Goal: Task Accomplishment & Management: Complete application form

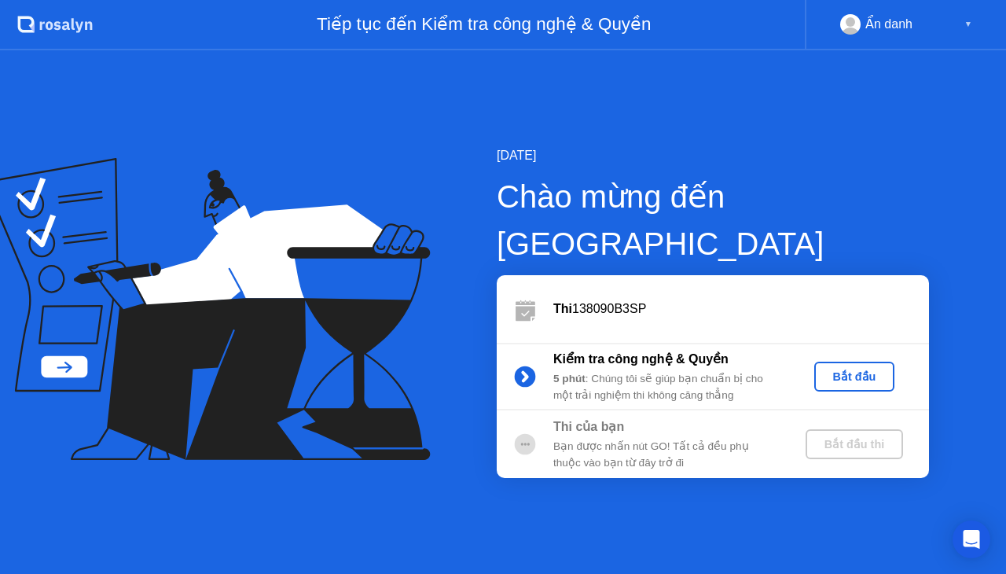
click at [855, 370] on div "Bắt đầu" at bounding box center [854, 376] width 68 height 13
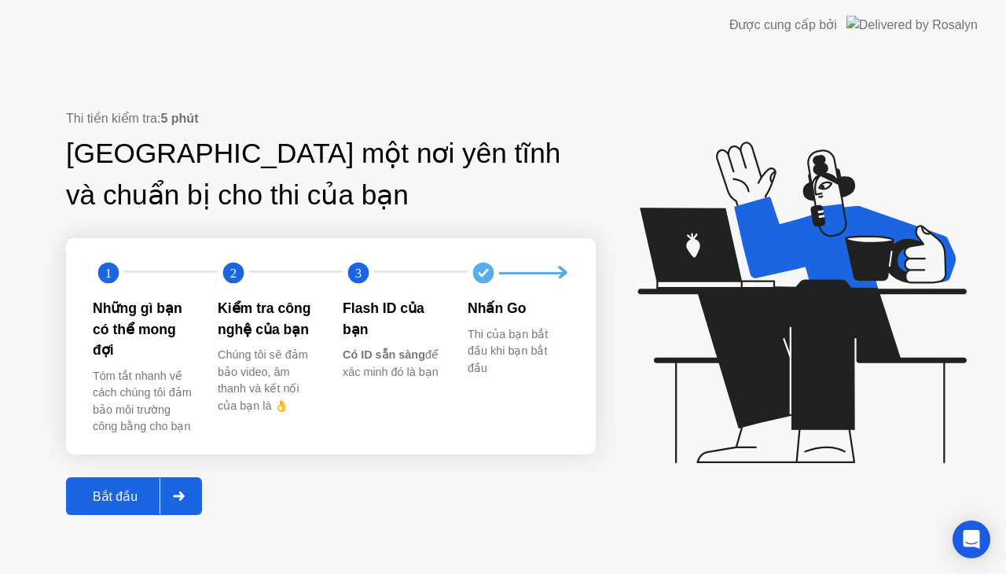
click at [662, 478] on icon at bounding box center [798, 309] width 405 height 402
click at [137, 492] on div "Bắt đầu" at bounding box center [115, 496] width 89 height 15
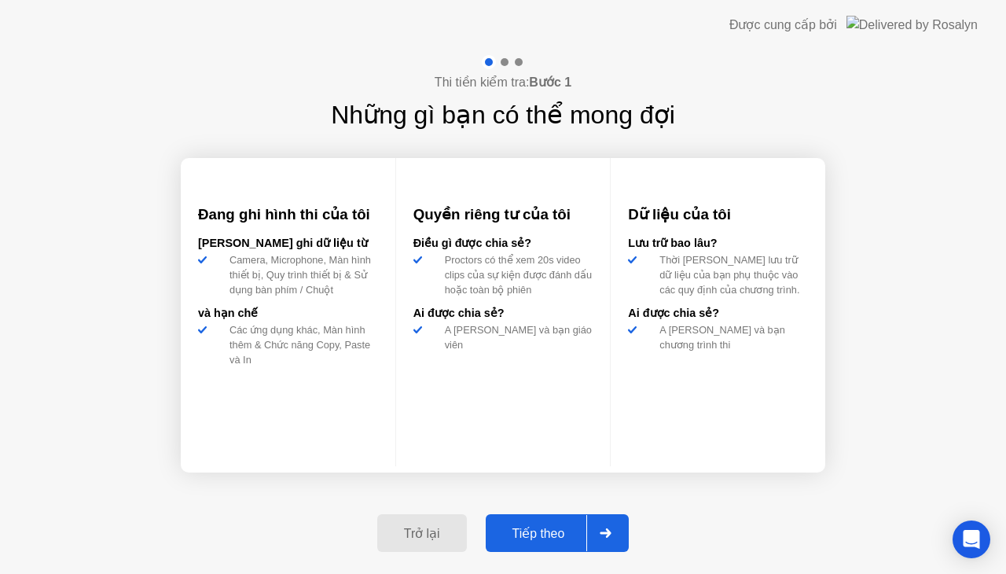
click at [558, 530] on div "Tiếp theo" at bounding box center [538, 533] width 97 height 15
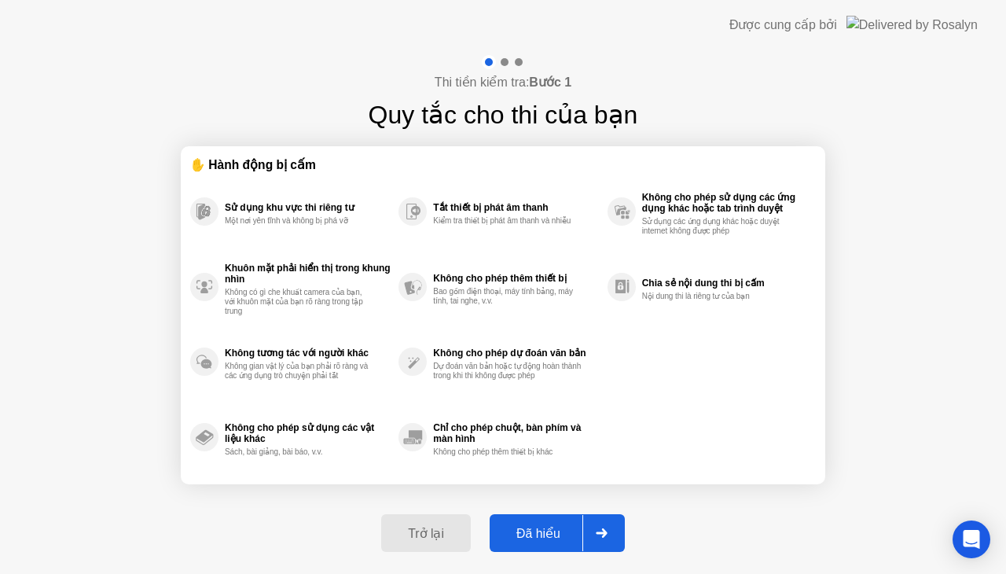
click at [550, 530] on div "Đã hiểu" at bounding box center [538, 533] width 88 height 15
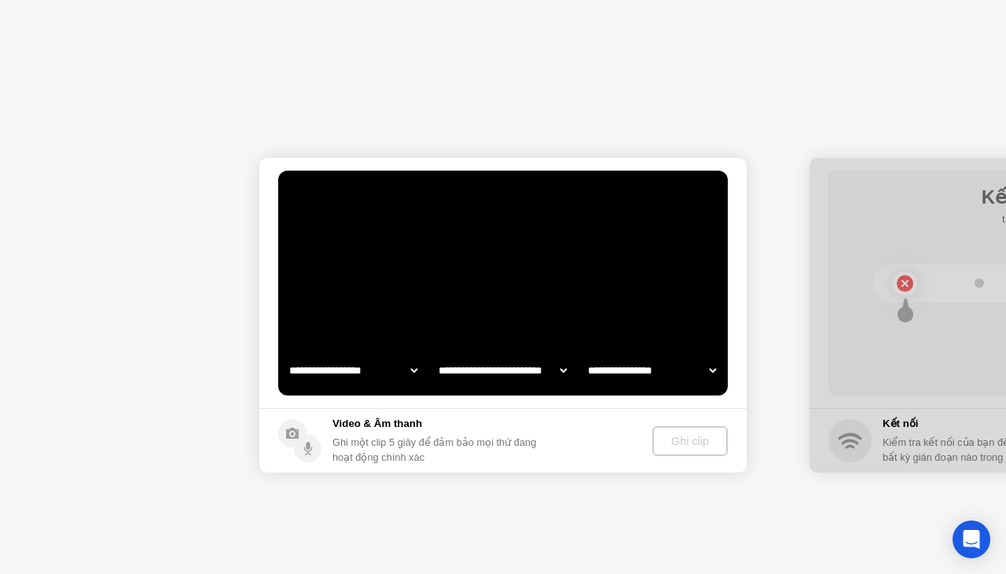
select select "**********"
select select "*******"
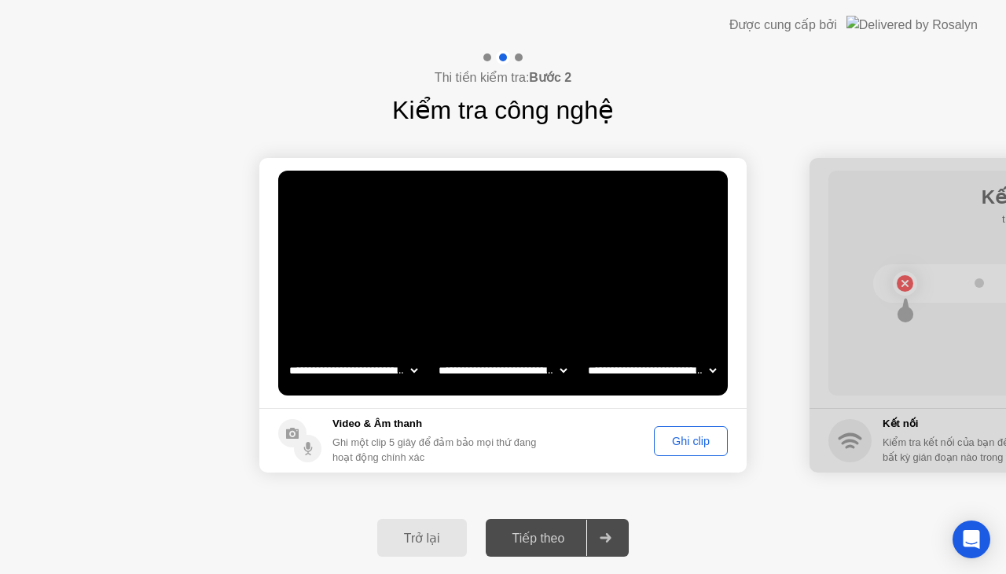
click at [668, 438] on div "Ghi clip" at bounding box center [690, 441] width 63 height 13
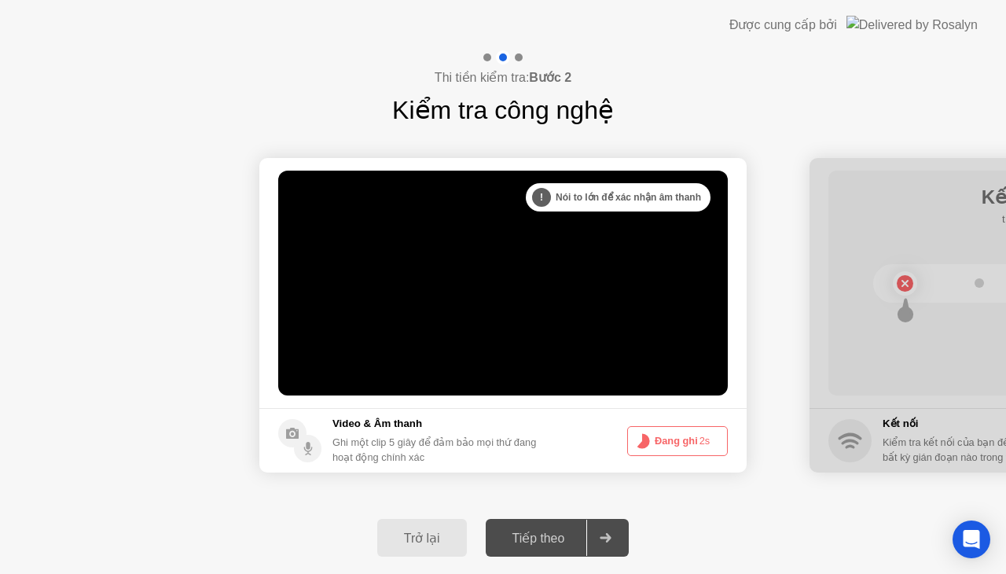
click at [684, 441] on button "Đang ghi 2s" at bounding box center [677, 441] width 101 height 30
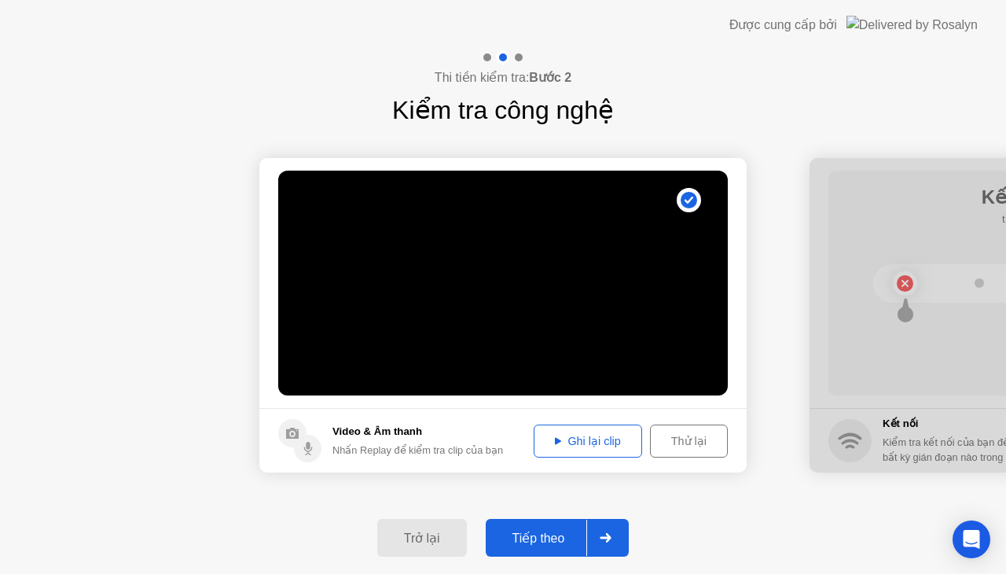
click at [615, 346] on video at bounding box center [502, 283] width 449 height 225
click at [566, 440] on div "Ghi lại clip" at bounding box center [587, 441] width 97 height 13
click at [526, 539] on div "Tiếp theo" at bounding box center [538, 537] width 97 height 15
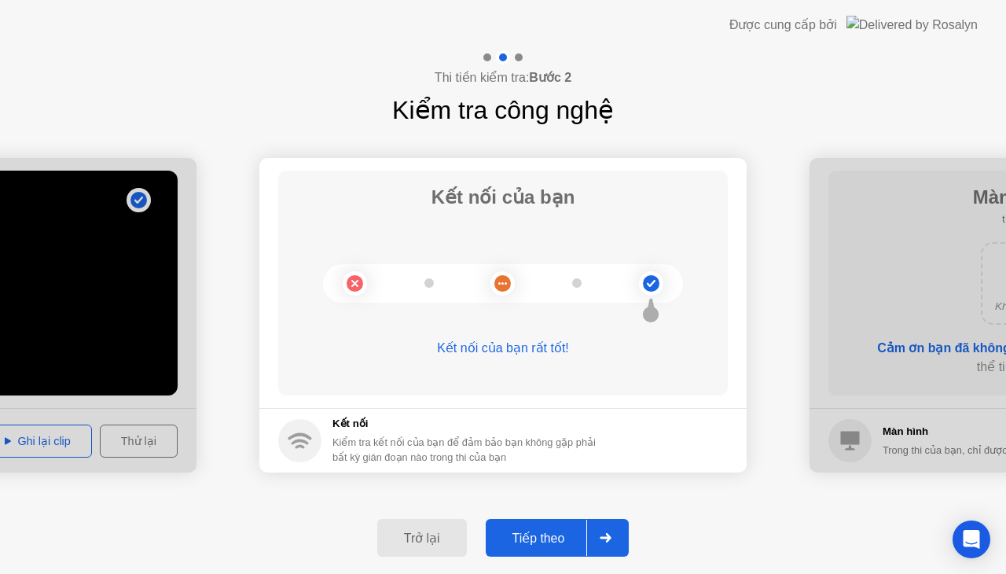
click at [550, 537] on div "Tiếp theo" at bounding box center [538, 537] width 97 height 15
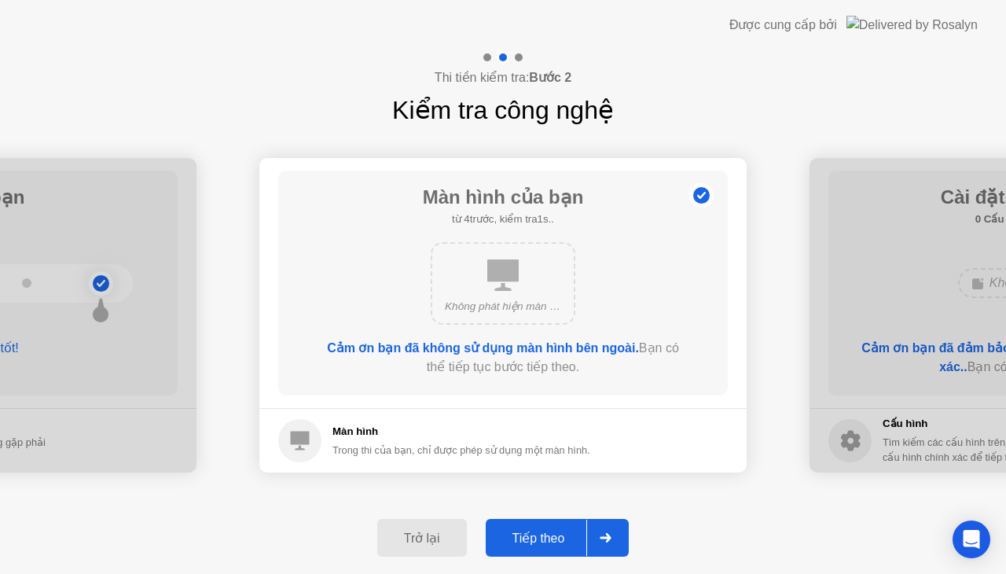
click at [535, 534] on div "Tiếp theo" at bounding box center [538, 537] width 97 height 15
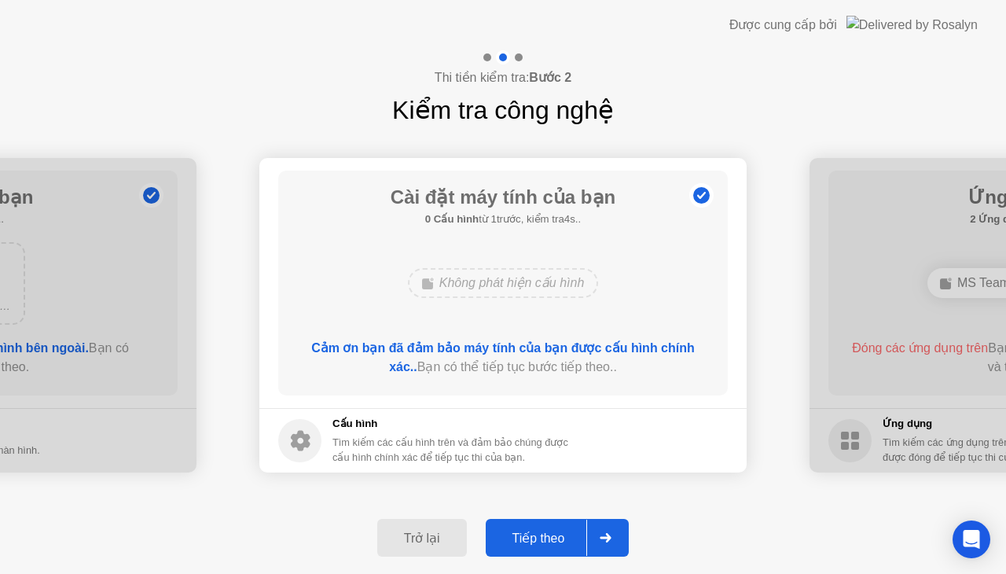
click at [570, 540] on div "Tiếp theo" at bounding box center [538, 537] width 97 height 15
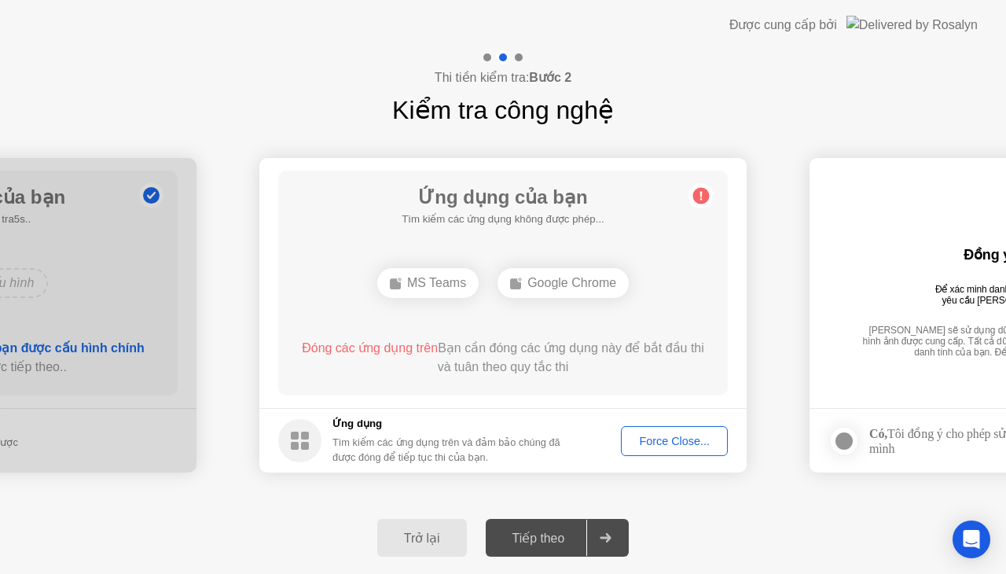
click at [672, 445] on div "Force Close..." at bounding box center [674, 441] width 96 height 13
click at [677, 442] on div "Force Close..." at bounding box center [674, 441] width 96 height 13
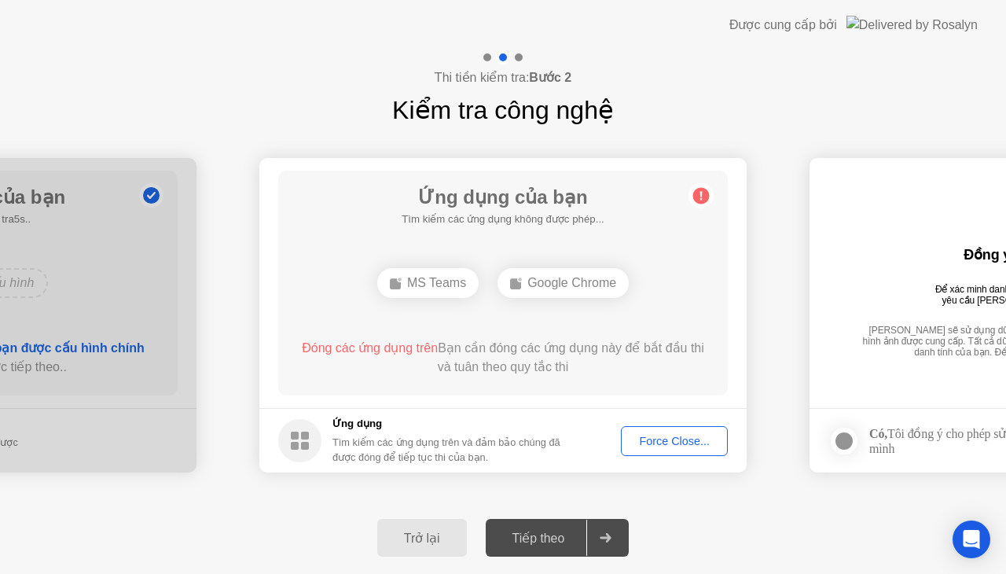
click at [537, 539] on div "Tiếp theo" at bounding box center [538, 537] width 97 height 15
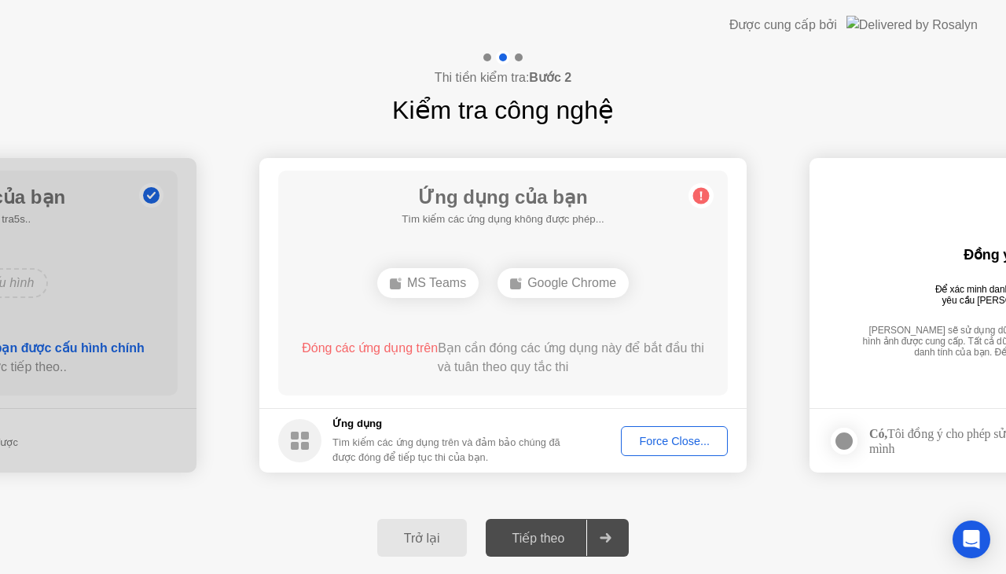
click at [704, 514] on div "Trở lại Tiếp theo" at bounding box center [503, 537] width 1006 height 72
click at [640, 435] on div "Force Close..." at bounding box center [674, 441] width 96 height 13
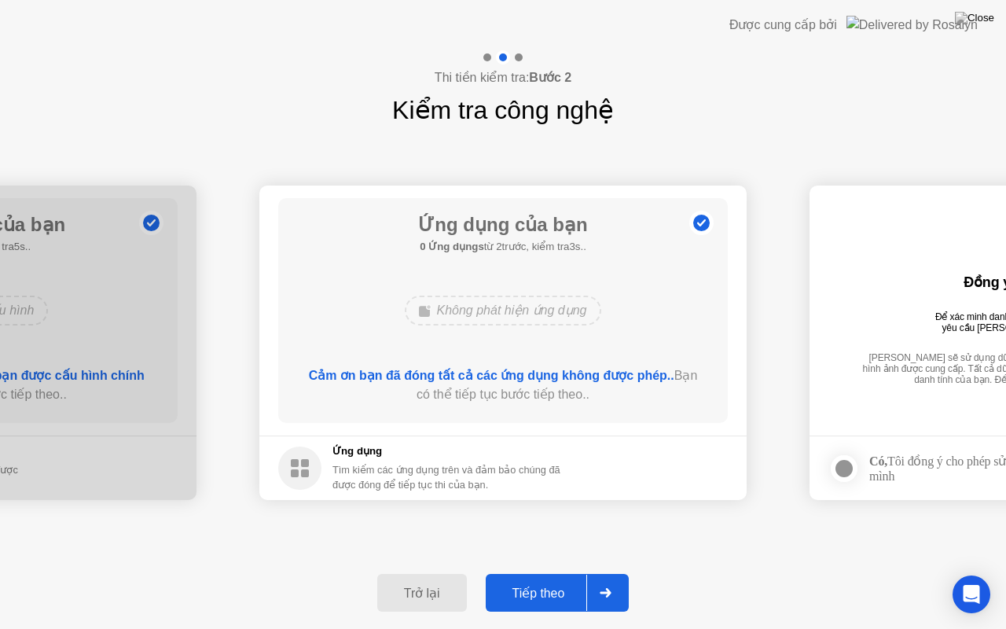
click at [558, 573] on div "Tiếp theo" at bounding box center [538, 592] width 97 height 15
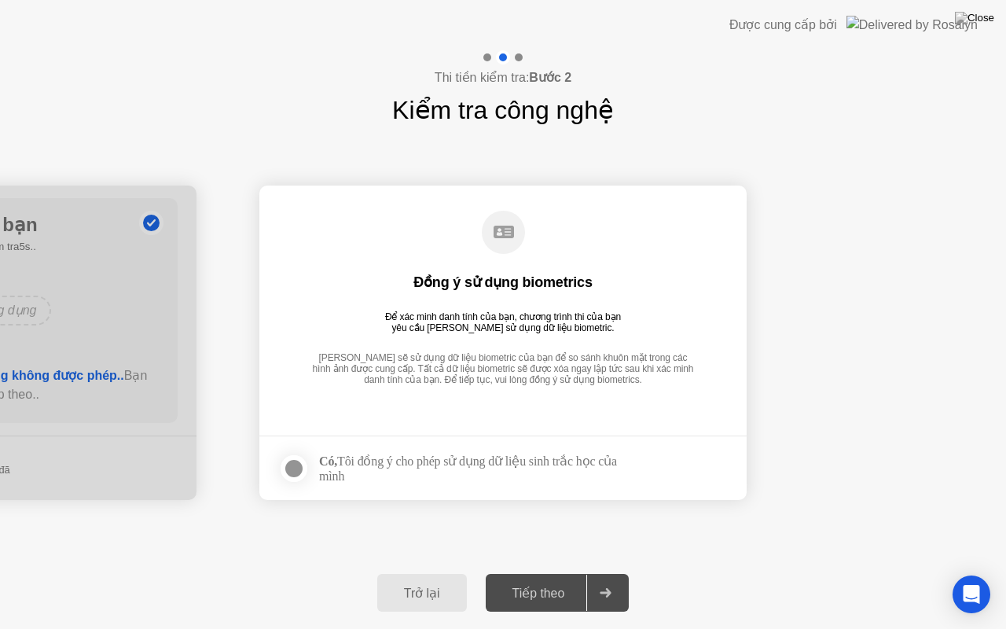
click at [294, 468] on div at bounding box center [293, 468] width 19 height 19
click at [548, 573] on div "Tiếp theo" at bounding box center [538, 592] width 97 height 15
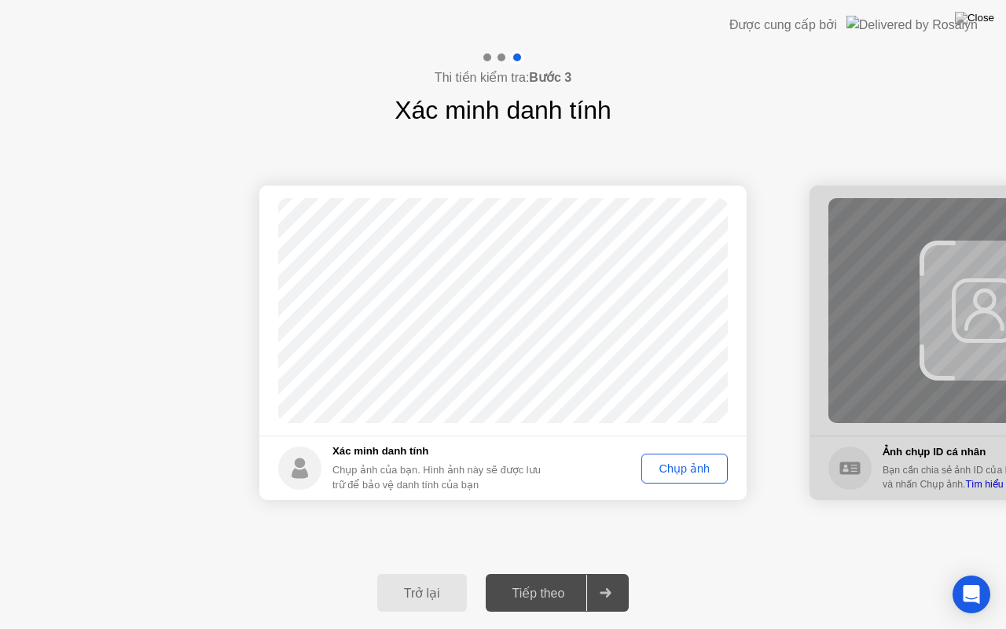
click at [677, 456] on button "Chụp ảnh" at bounding box center [684, 468] width 86 height 30
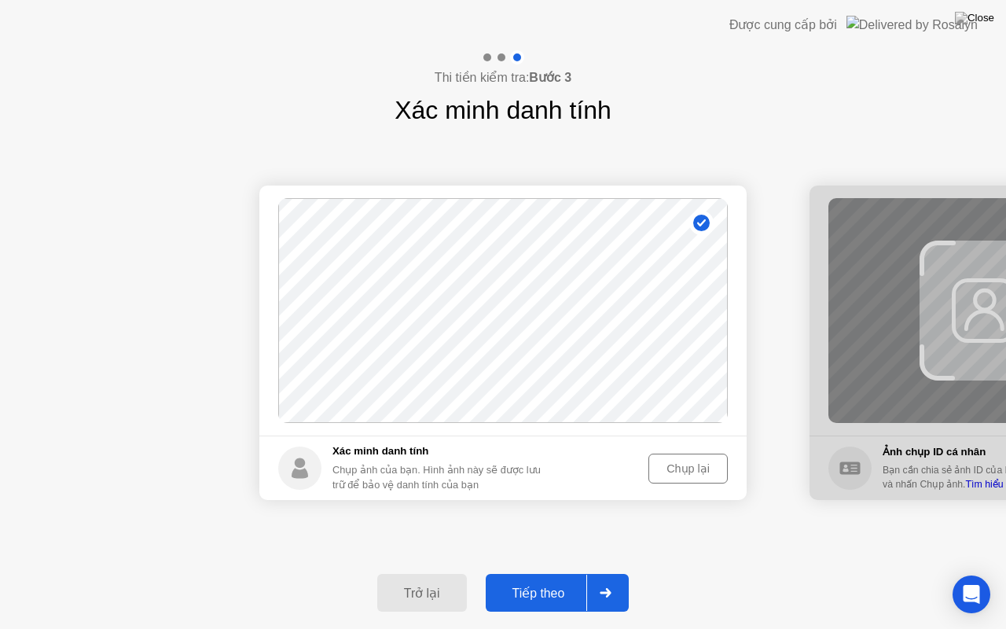
click at [677, 476] on button "Chụp lại" at bounding box center [687, 468] width 79 height 30
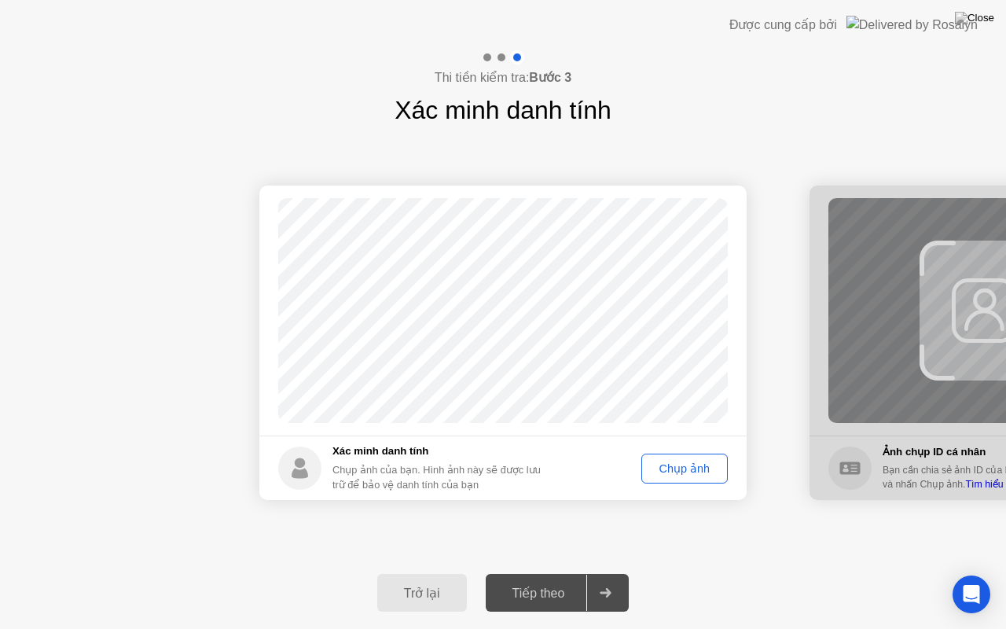
click at [684, 462] on div "Chụp ảnh" at bounding box center [684, 468] width 75 height 13
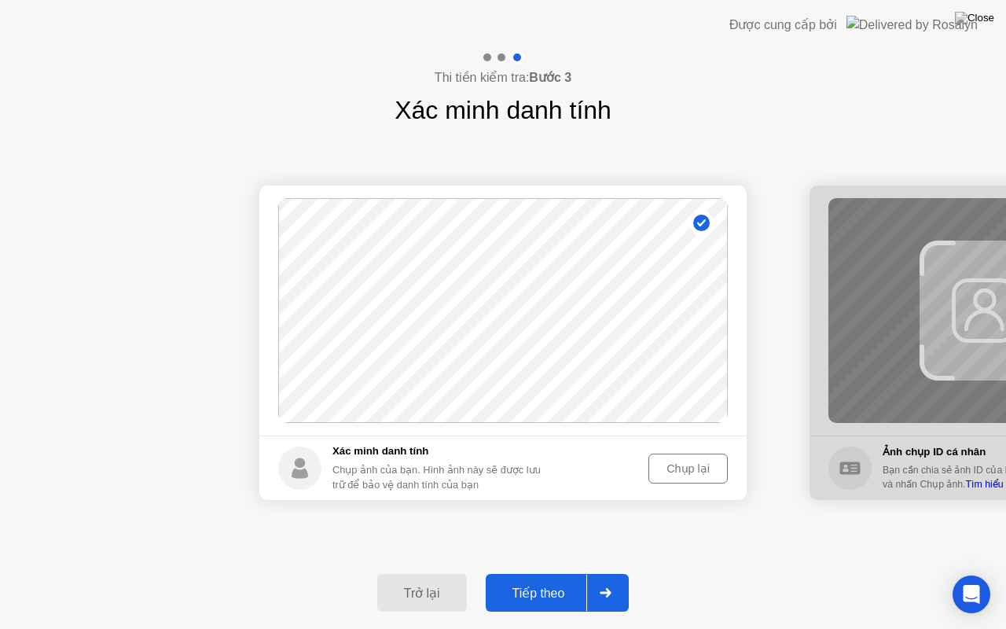
click at [534, 573] on div "Tiếp theo" at bounding box center [538, 592] width 97 height 15
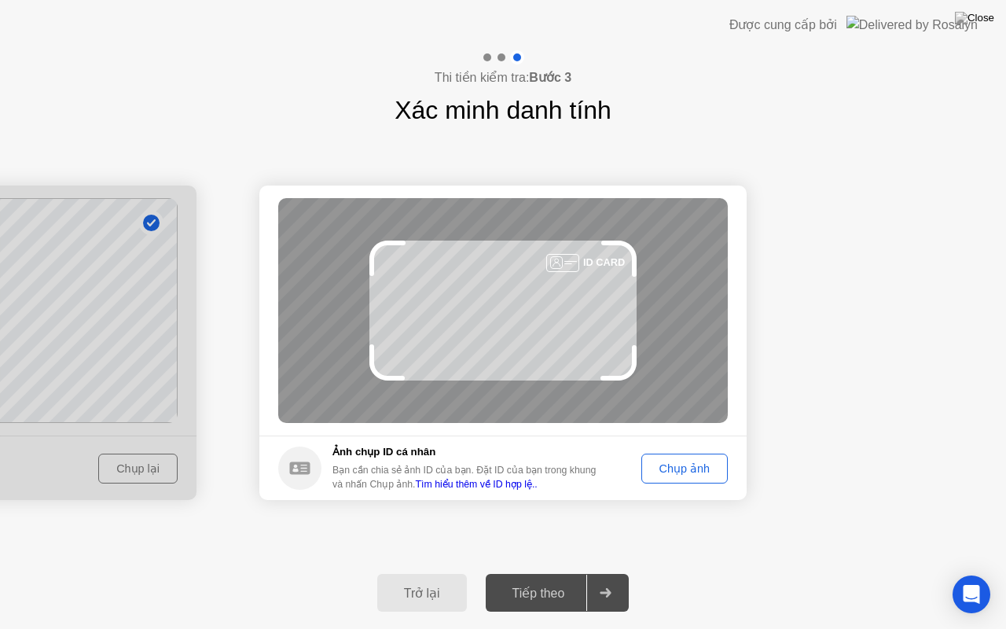
click at [665, 475] on div "Chụp ảnh" at bounding box center [684, 468] width 75 height 13
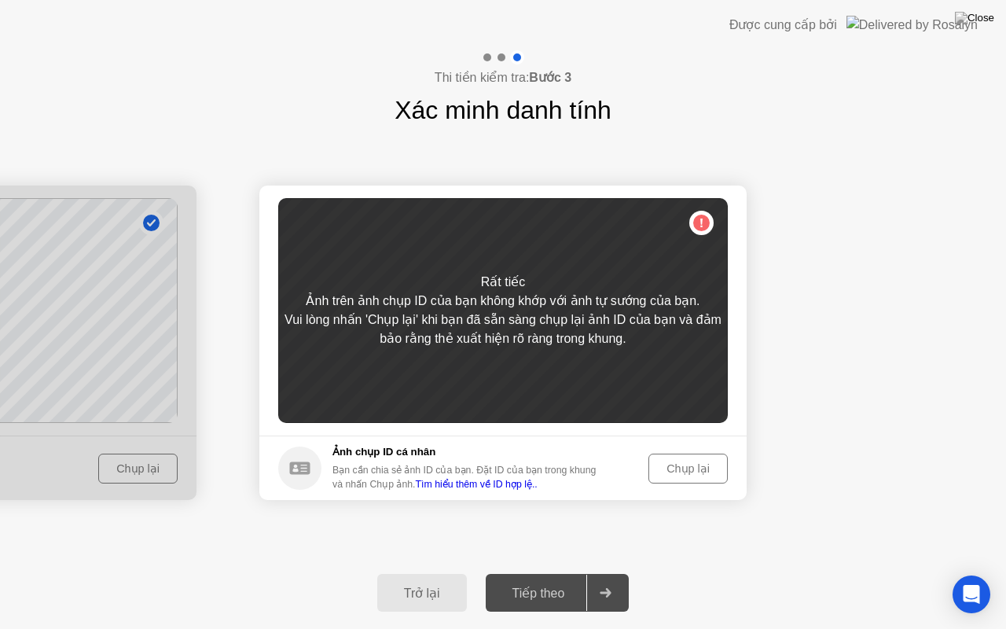
click at [684, 462] on div "Chụp lại" at bounding box center [688, 468] width 68 height 13
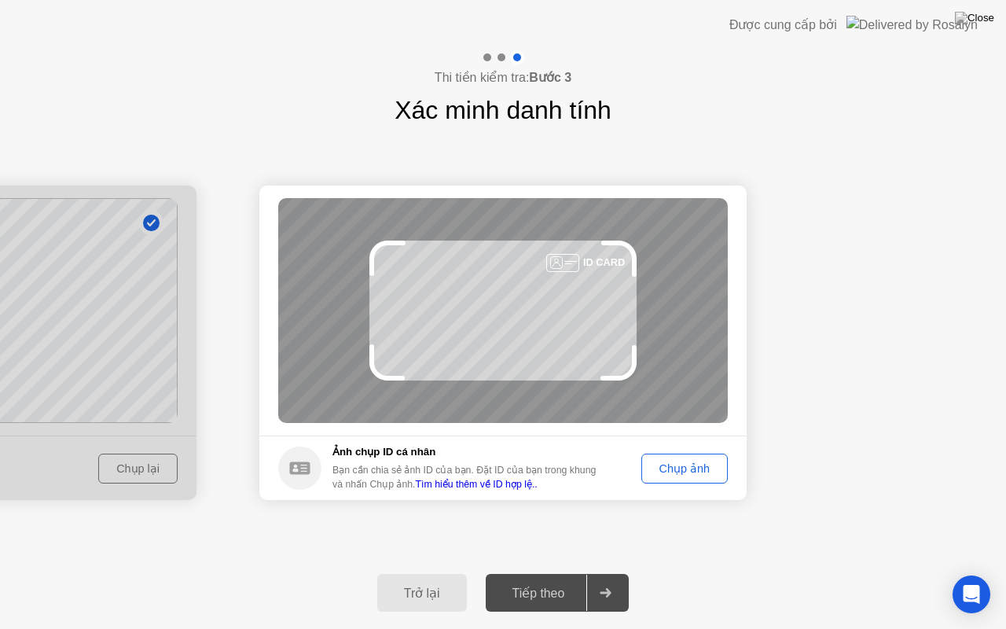
click at [676, 462] on div "Chụp ảnh" at bounding box center [684, 468] width 75 height 13
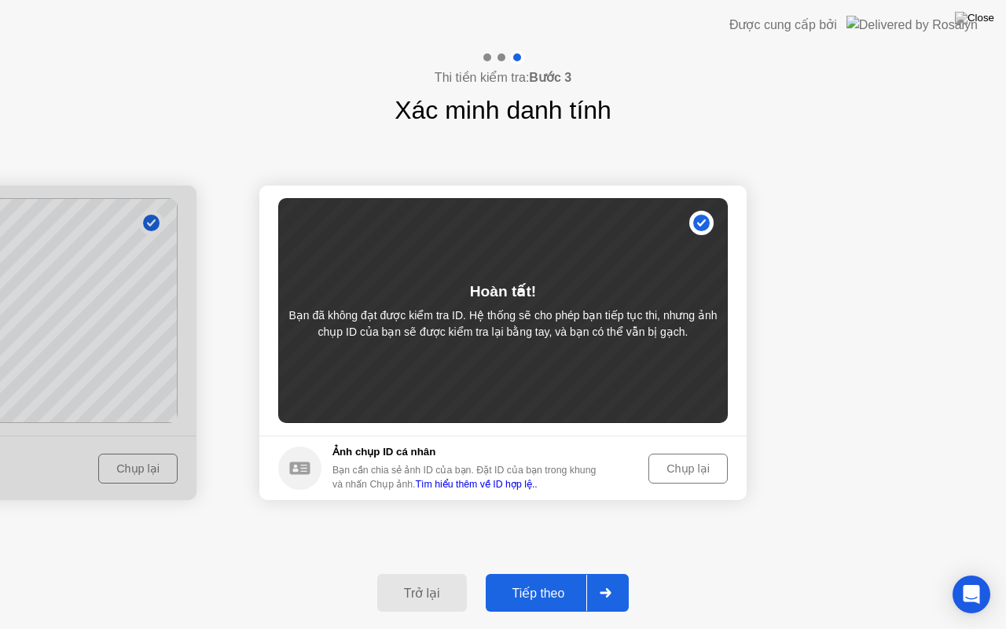
click at [674, 467] on div "Chụp lại" at bounding box center [688, 468] width 68 height 13
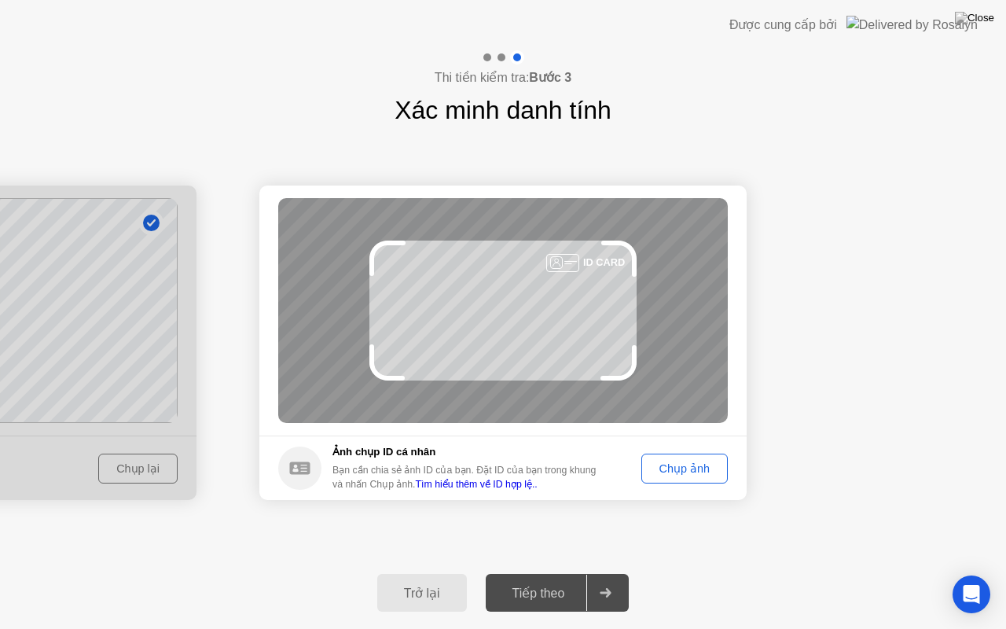
drag, startPoint x: 156, startPoint y: 385, endPoint x: 147, endPoint y: 380, distance: 10.9
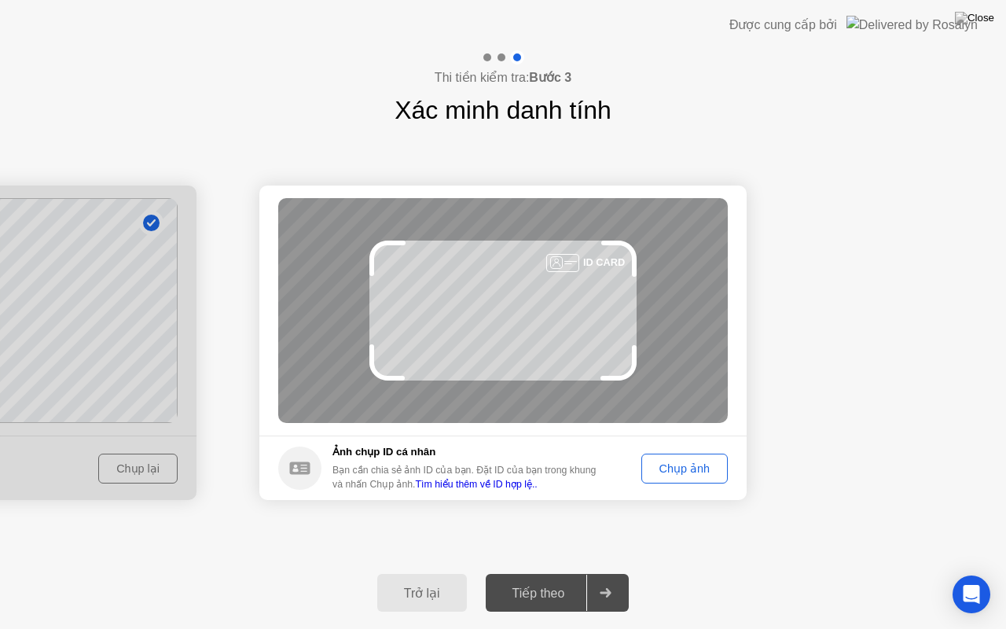
drag, startPoint x: 127, startPoint y: 503, endPoint x: 156, endPoint y: 513, distance: 31.6
click at [515, 328] on div "ID CARD" at bounding box center [502, 310] width 449 height 225
click at [694, 464] on div "Chụp ảnh" at bounding box center [684, 468] width 75 height 13
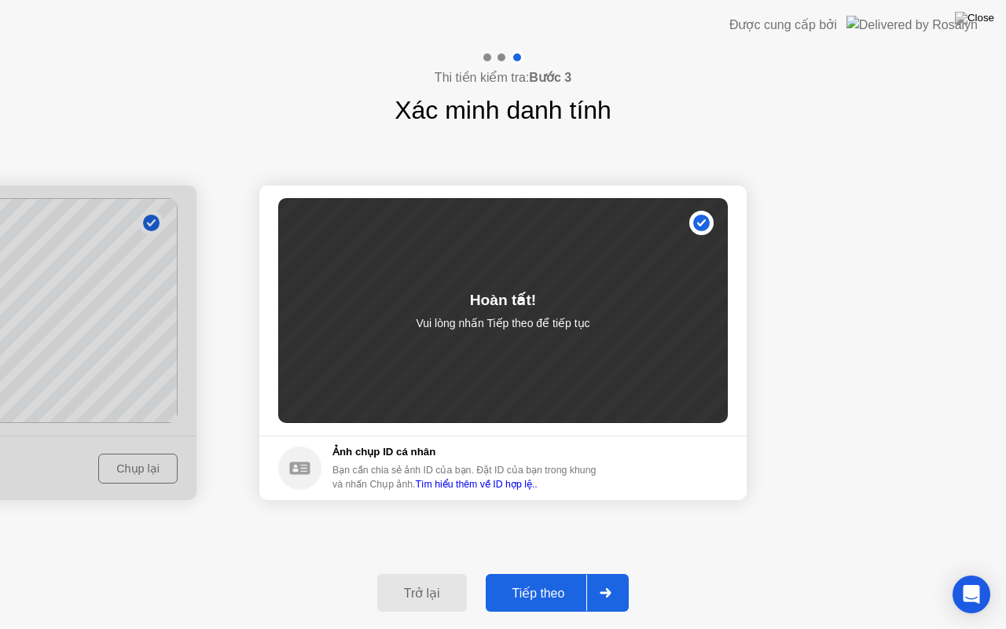
click at [541, 573] on div "Tiếp theo" at bounding box center [538, 592] width 97 height 15
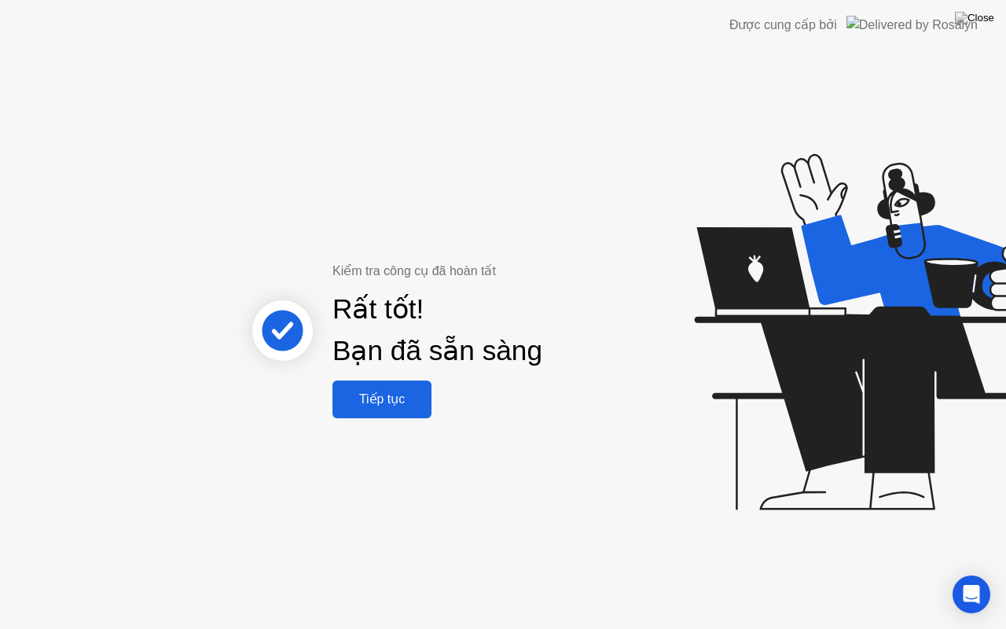
click at [398, 406] on div "Tiếp tục" at bounding box center [382, 398] width 90 height 15
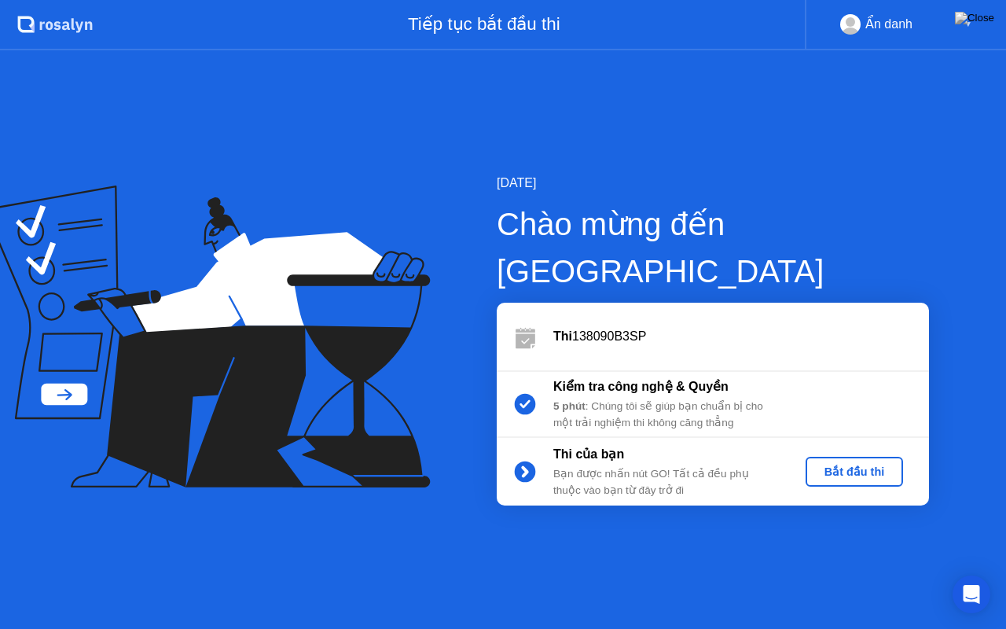
click at [690, 329] on div "Thi 138090B3SP" at bounding box center [713, 337] width 432 height 68
click at [853, 465] on div "Bắt đầu thi" at bounding box center [854, 471] width 85 height 13
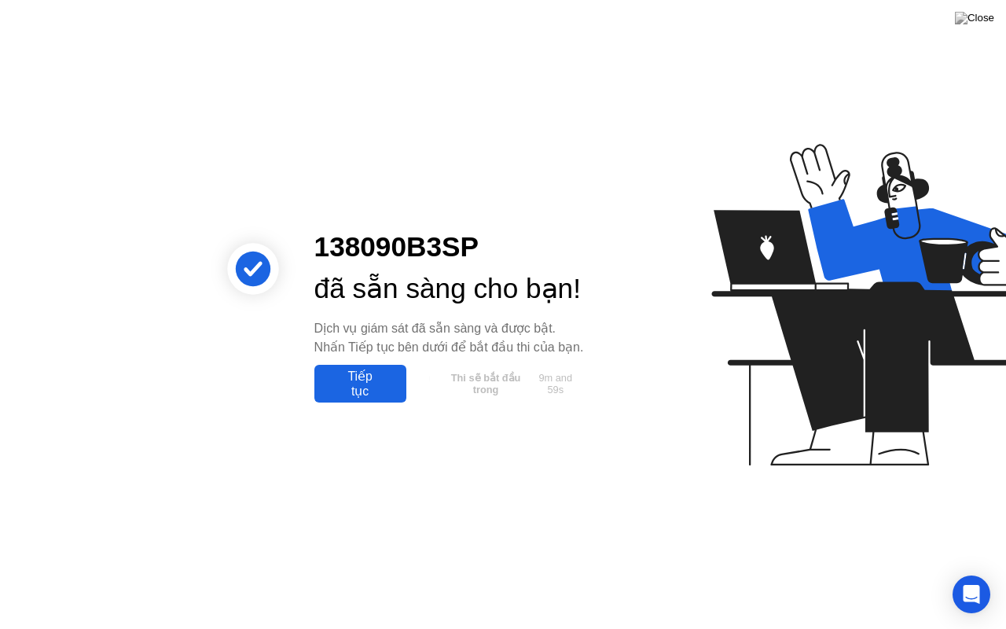
click at [388, 398] on div "Tiếp tục" at bounding box center [360, 384] width 83 height 30
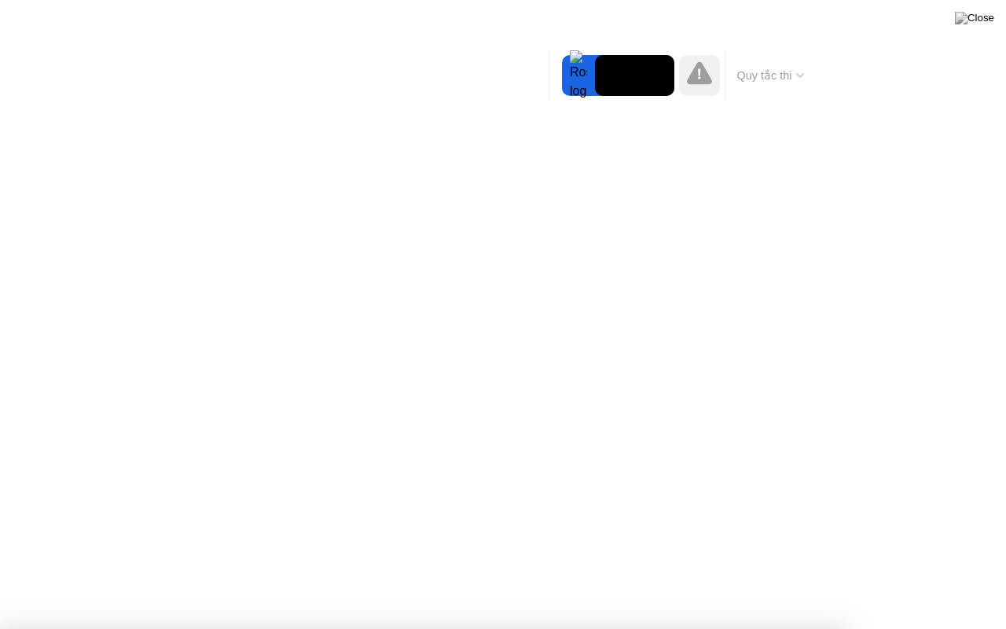
click at [962, 573] on div at bounding box center [503, 629] width 1006 height 0
drag, startPoint x: 595, startPoint y: 317, endPoint x: 602, endPoint y: 324, distance: 9.5
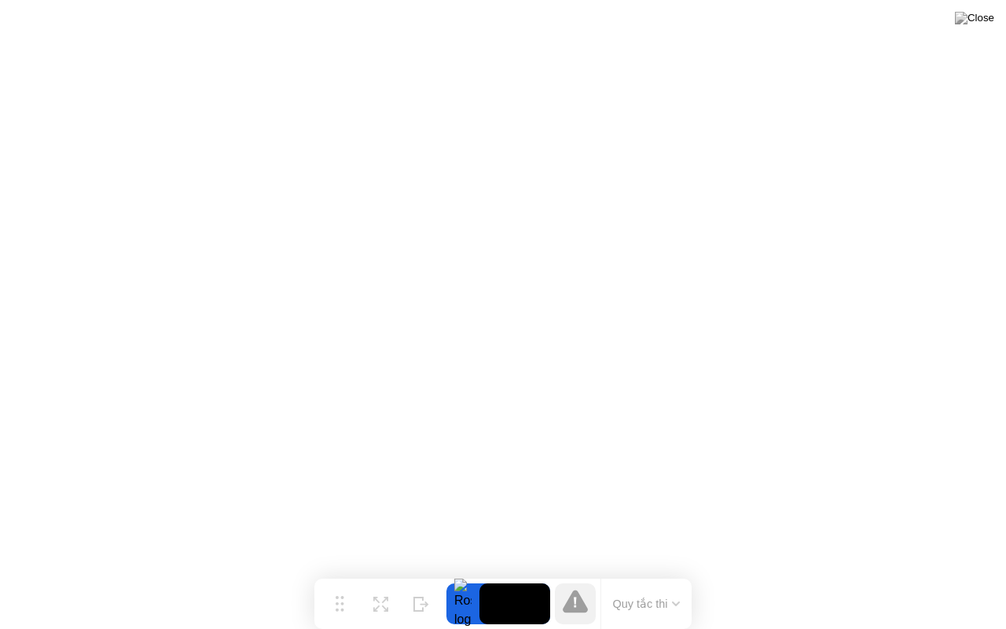
click at [482, 573] on video at bounding box center [514, 603] width 71 height 41
click at [615, 573] on button "Quy tắc thi" at bounding box center [646, 603] width 77 height 14
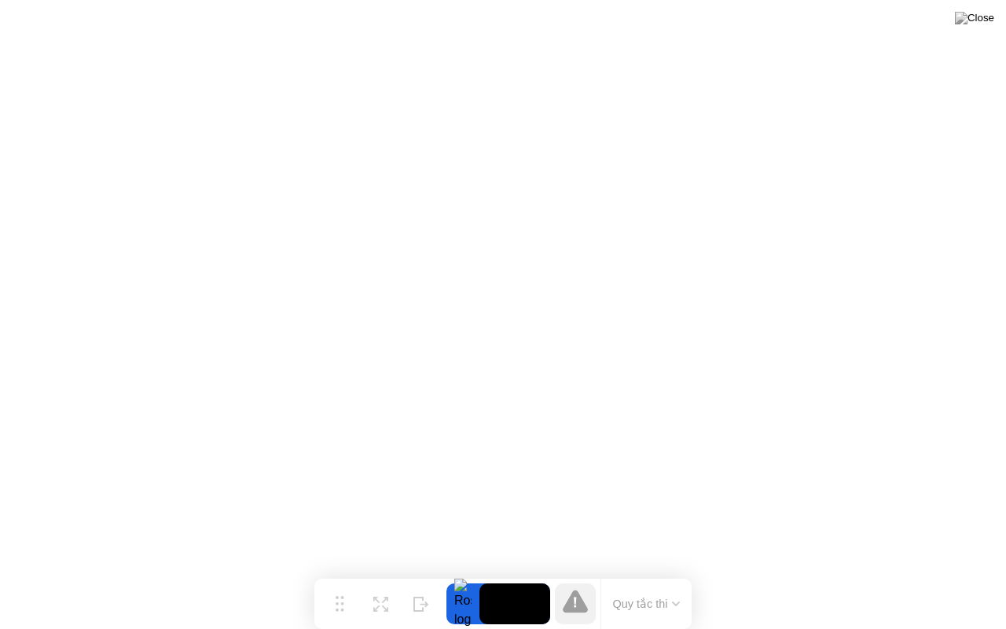
click at [608, 573] on button "Quy tắc thi" at bounding box center [646, 603] width 77 height 14
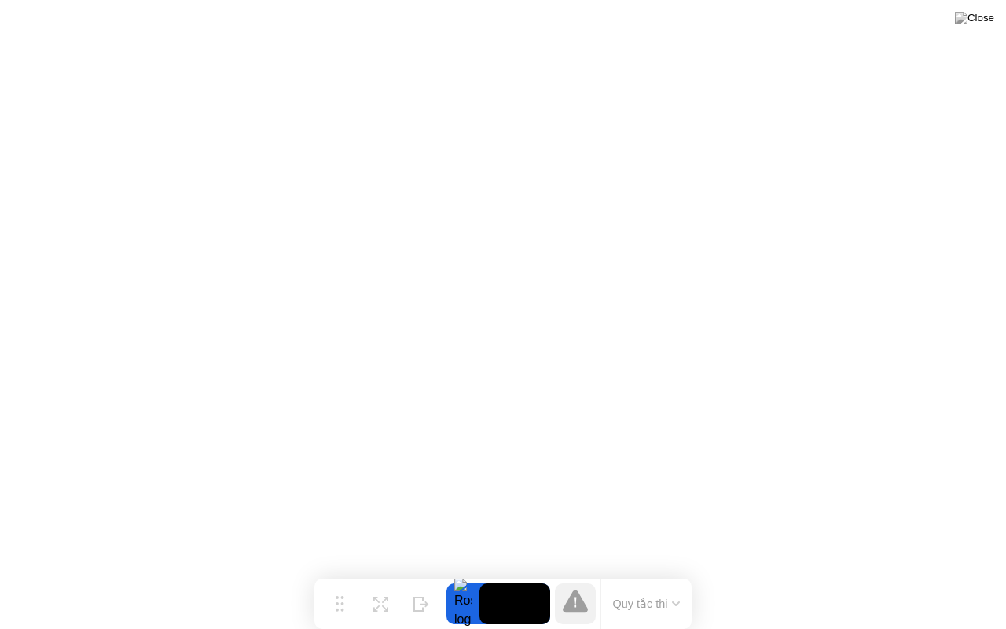
click at [465, 573] on div at bounding box center [462, 603] width 33 height 41
click at [503, 573] on video at bounding box center [514, 603] width 71 height 41
